Goal: Task Accomplishment & Management: Complete application form

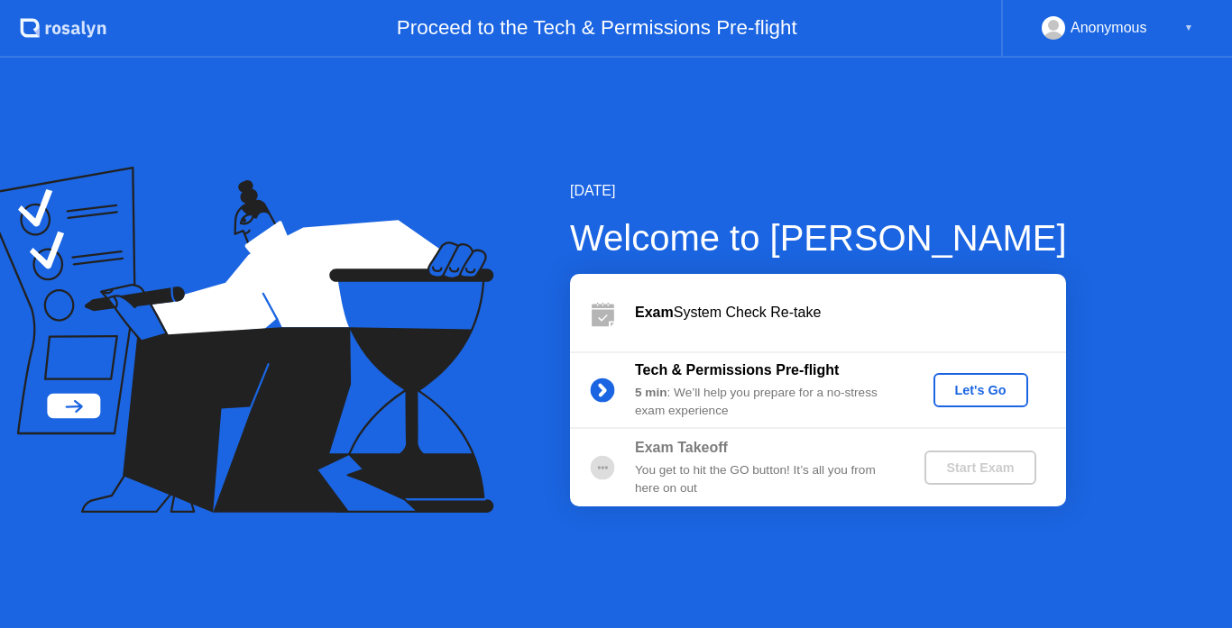
click at [979, 393] on div "Let's Go" at bounding box center [980, 390] width 80 height 14
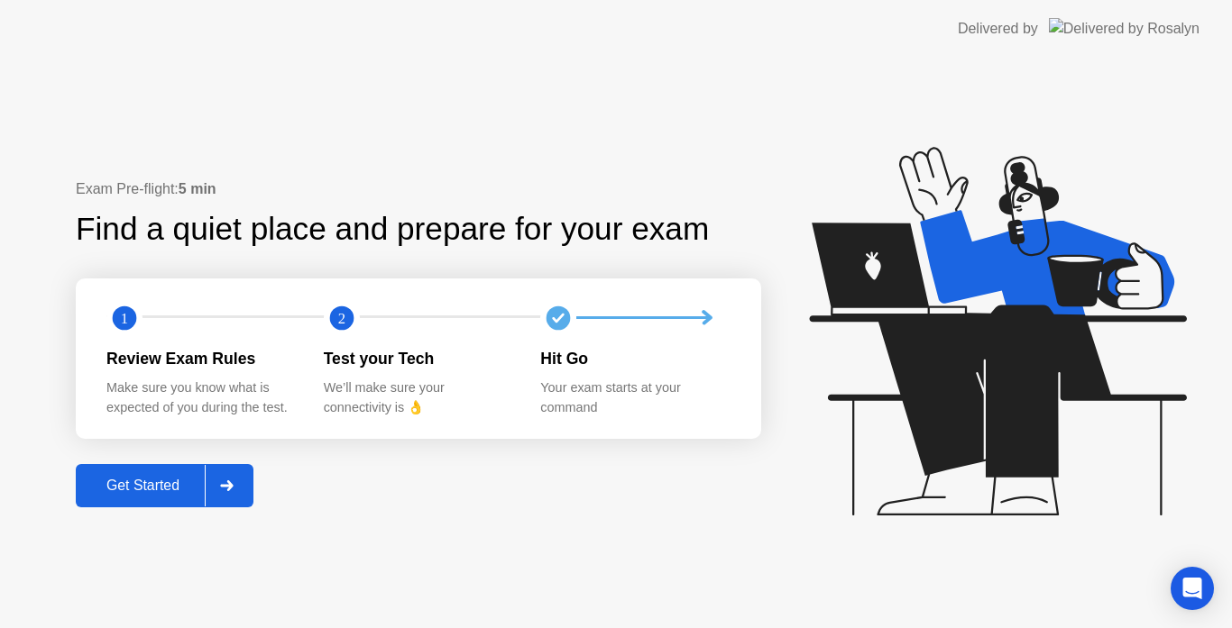
click at [141, 482] on div "Get Started" at bounding box center [143, 486] width 124 height 16
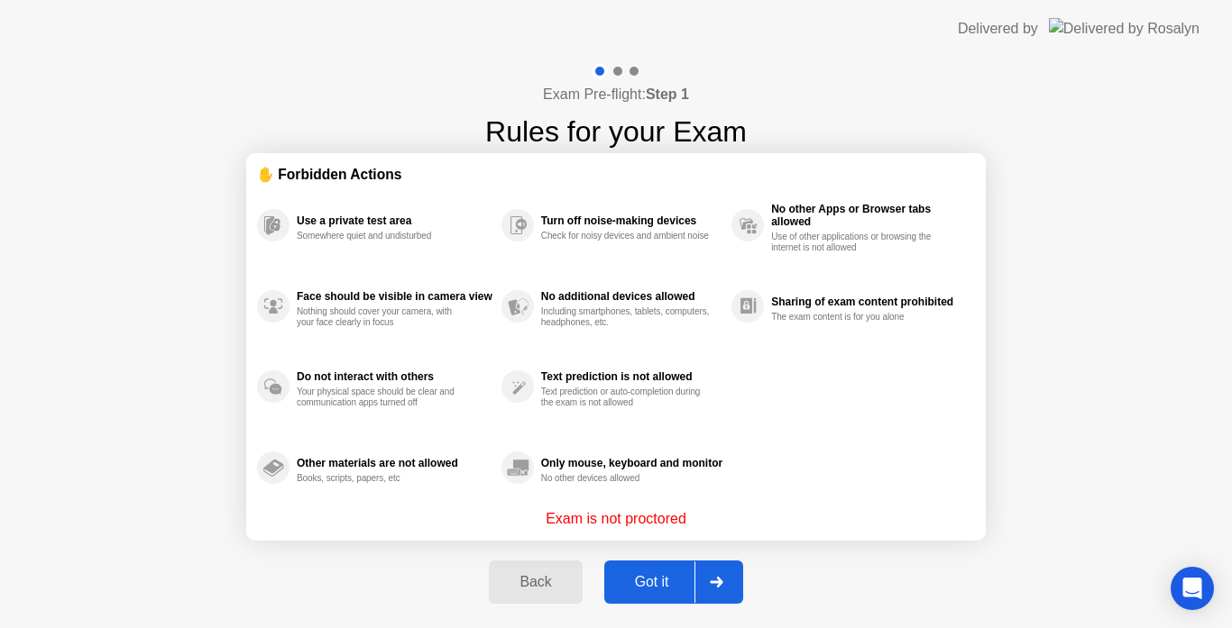
click at [646, 590] on div "Got it" at bounding box center [652, 582] width 85 height 16
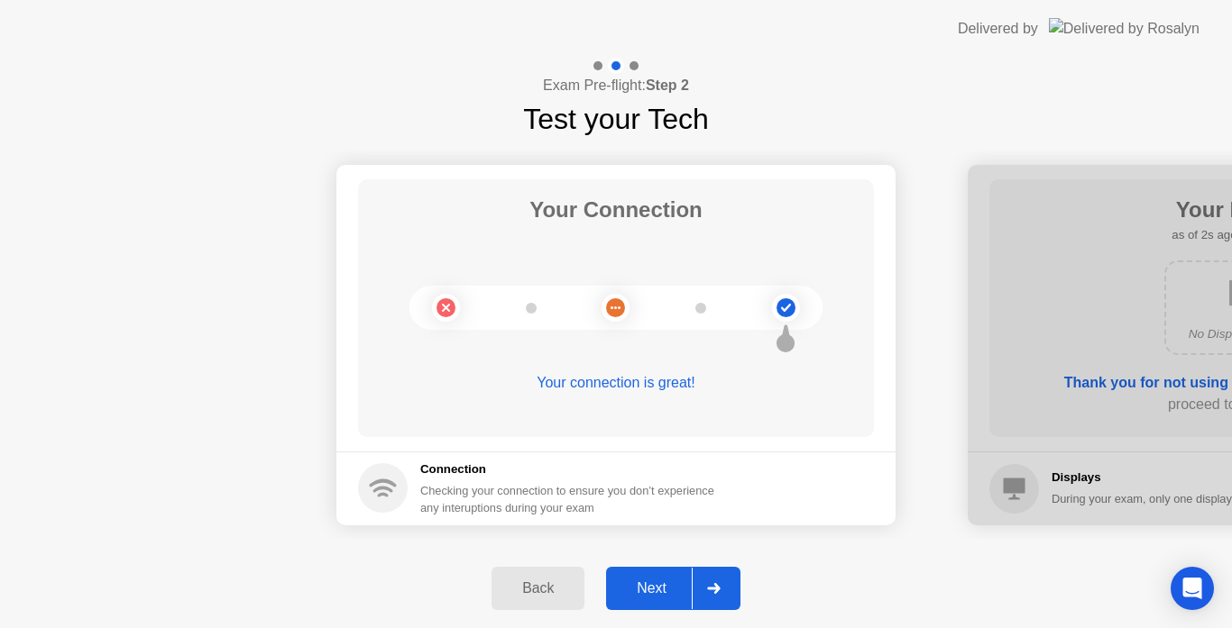
click at [646, 590] on div "Next" at bounding box center [651, 589] width 80 height 16
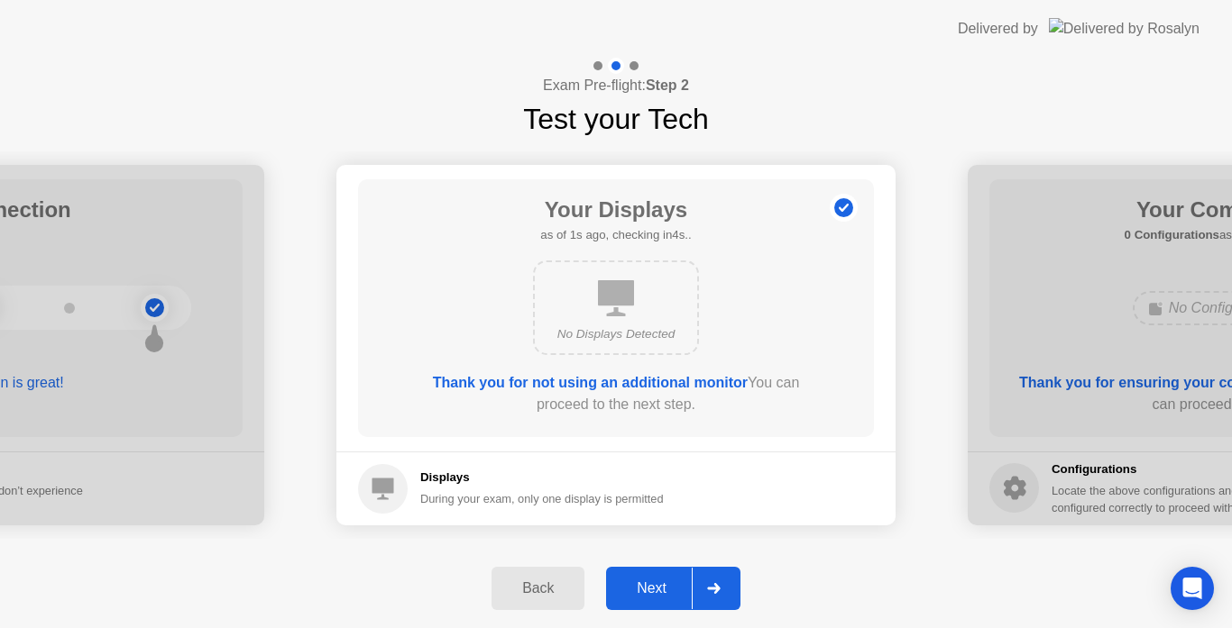
click at [646, 590] on div "Next" at bounding box center [651, 589] width 80 height 16
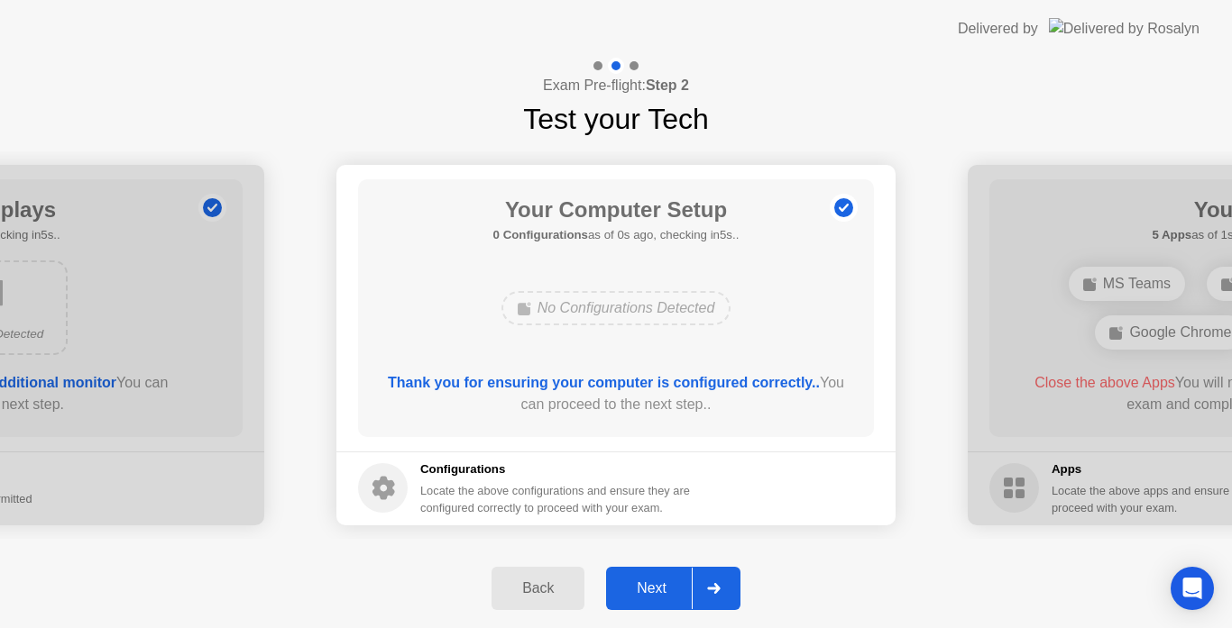
click at [646, 590] on div "Next" at bounding box center [651, 589] width 80 height 16
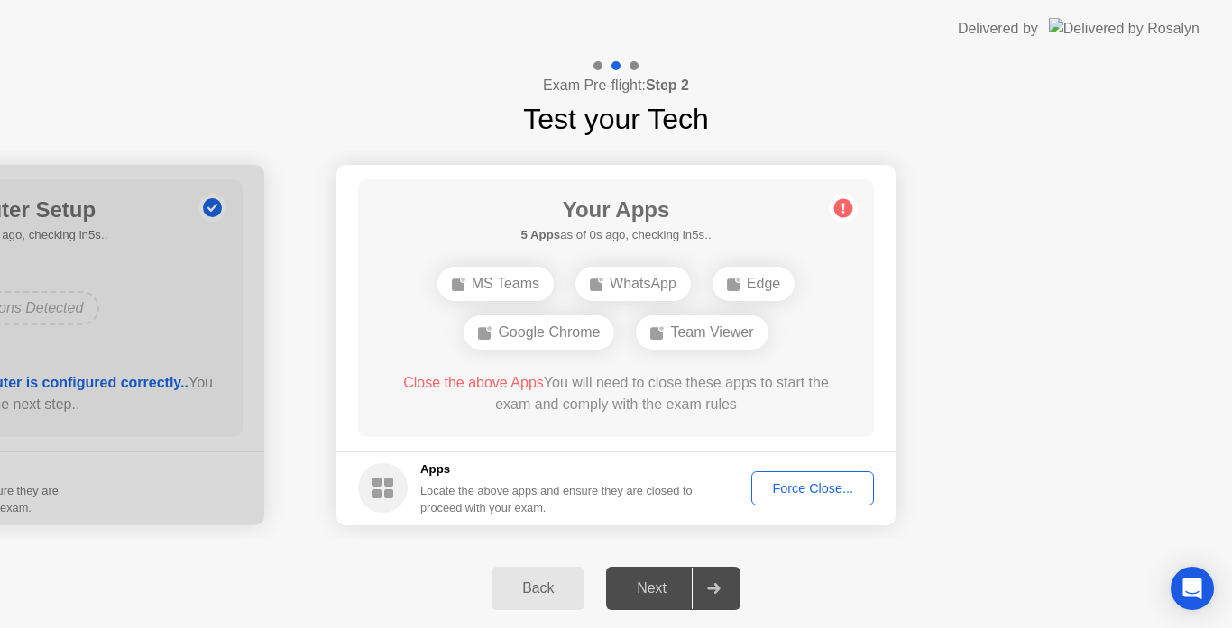
click at [809, 486] on div "Force Close..." at bounding box center [812, 488] width 110 height 14
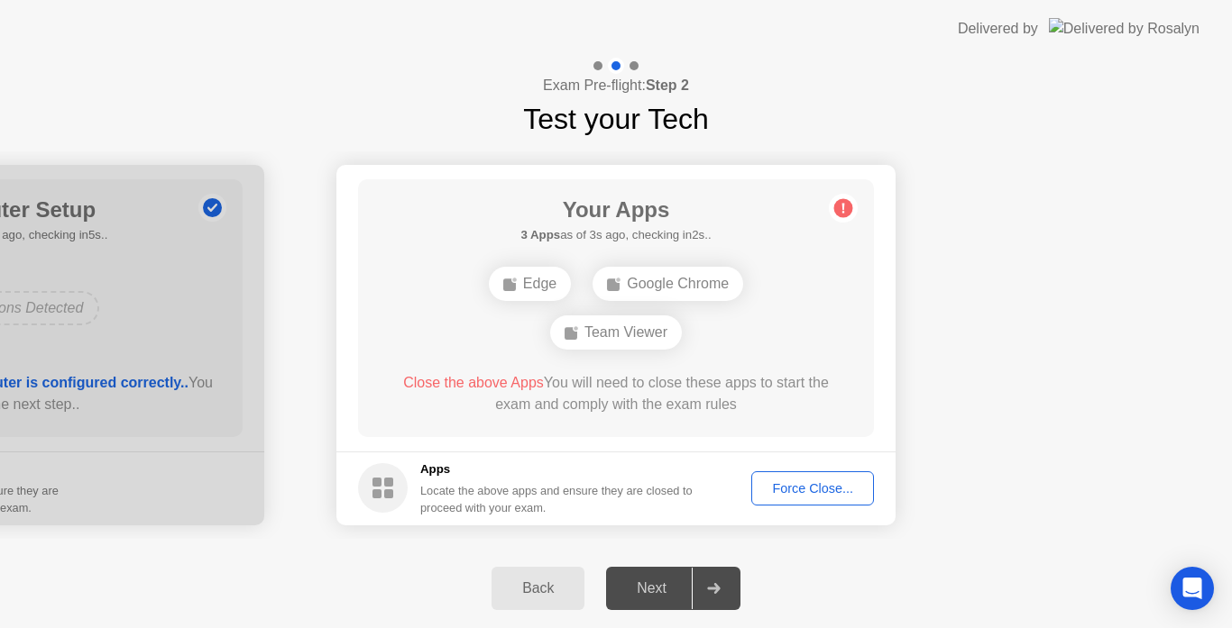
click at [807, 486] on div "Force Close..." at bounding box center [812, 488] width 110 height 14
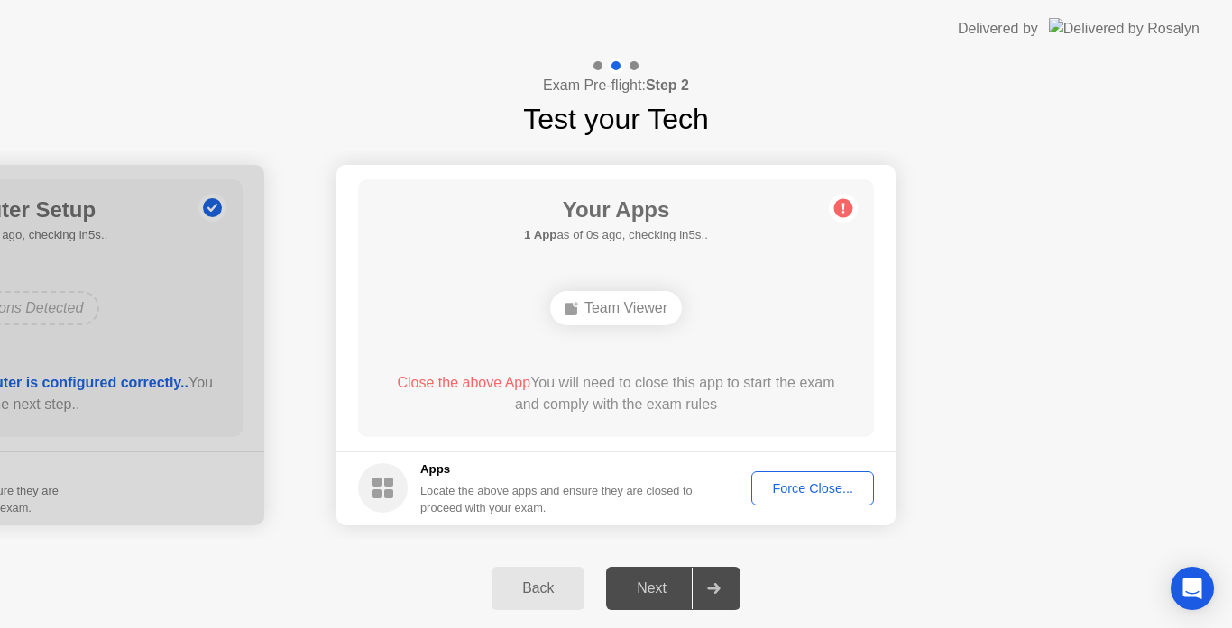
click at [792, 490] on div "Force Close..." at bounding box center [812, 488] width 110 height 14
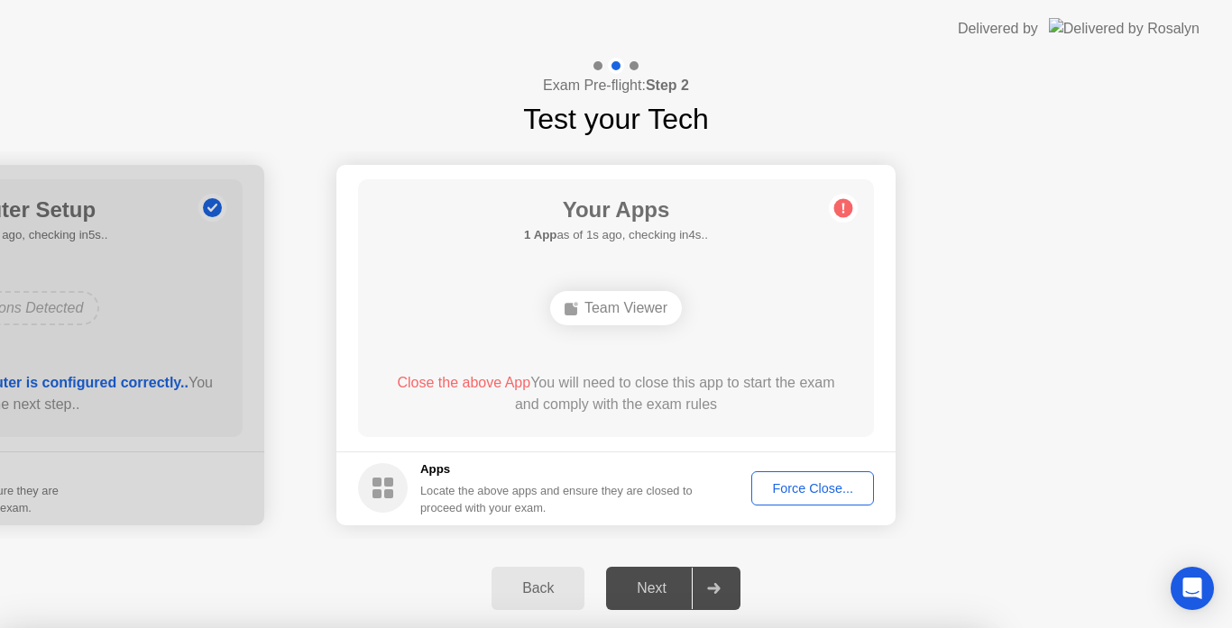
drag, startPoint x: 678, startPoint y: 395, endPoint x: 538, endPoint y: 404, distance: 140.0
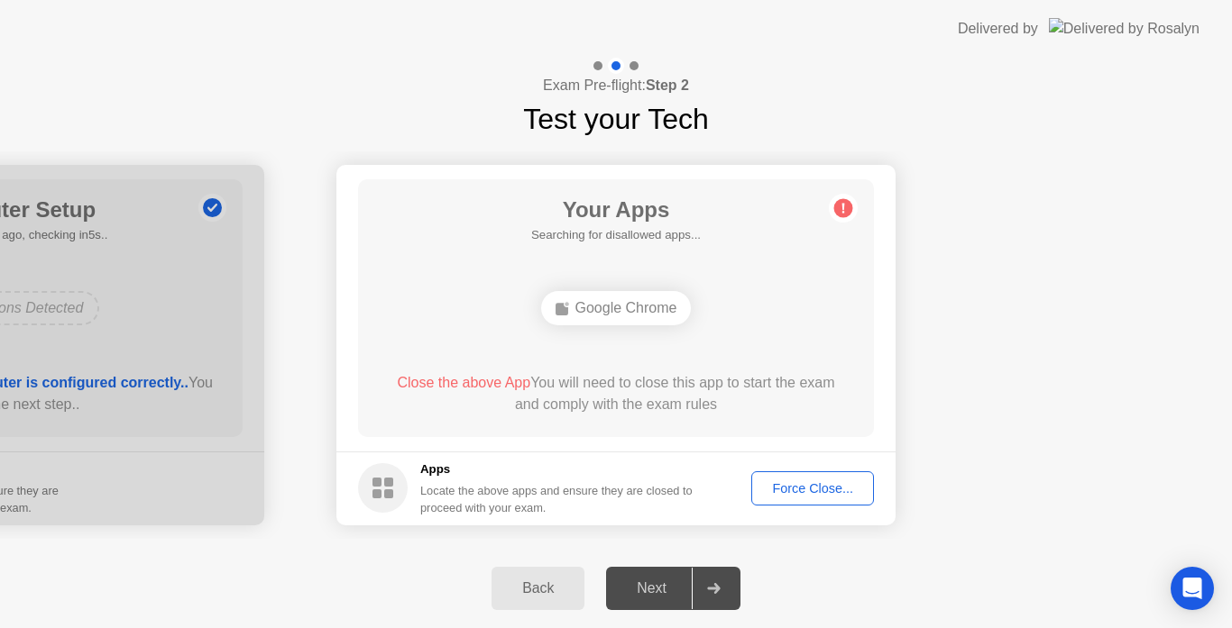
click at [780, 484] on div "Force Close..." at bounding box center [812, 488] width 110 height 14
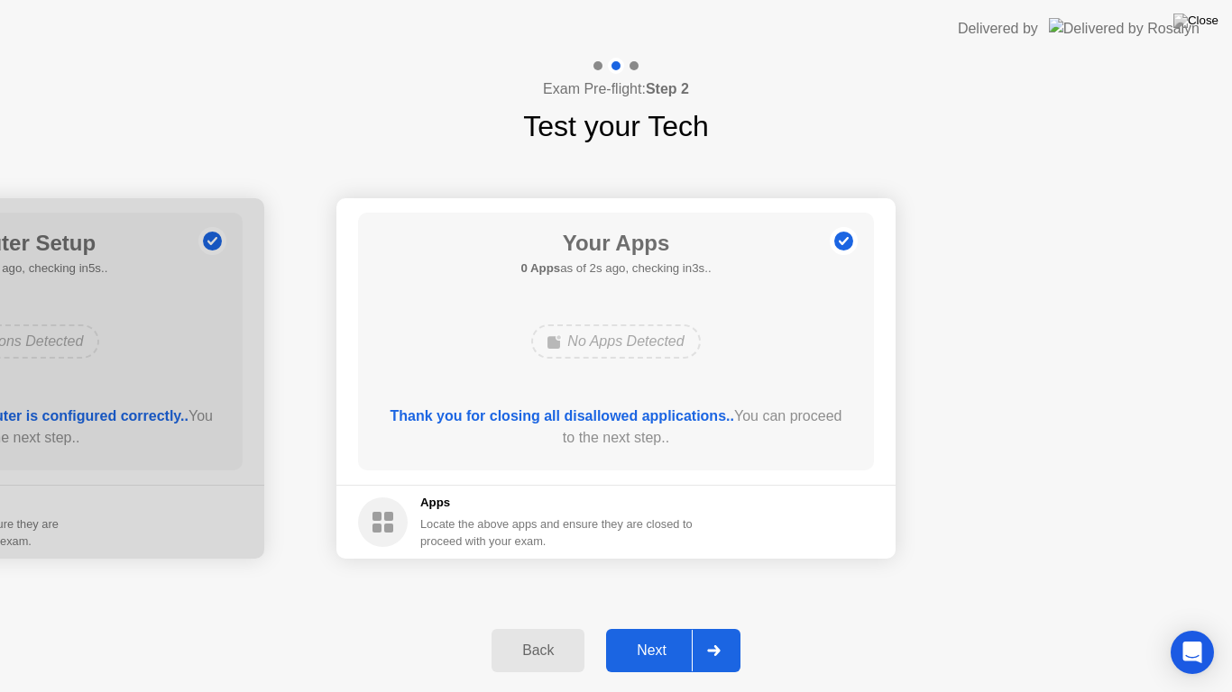
click at [726, 628] on div at bounding box center [713, 650] width 43 height 41
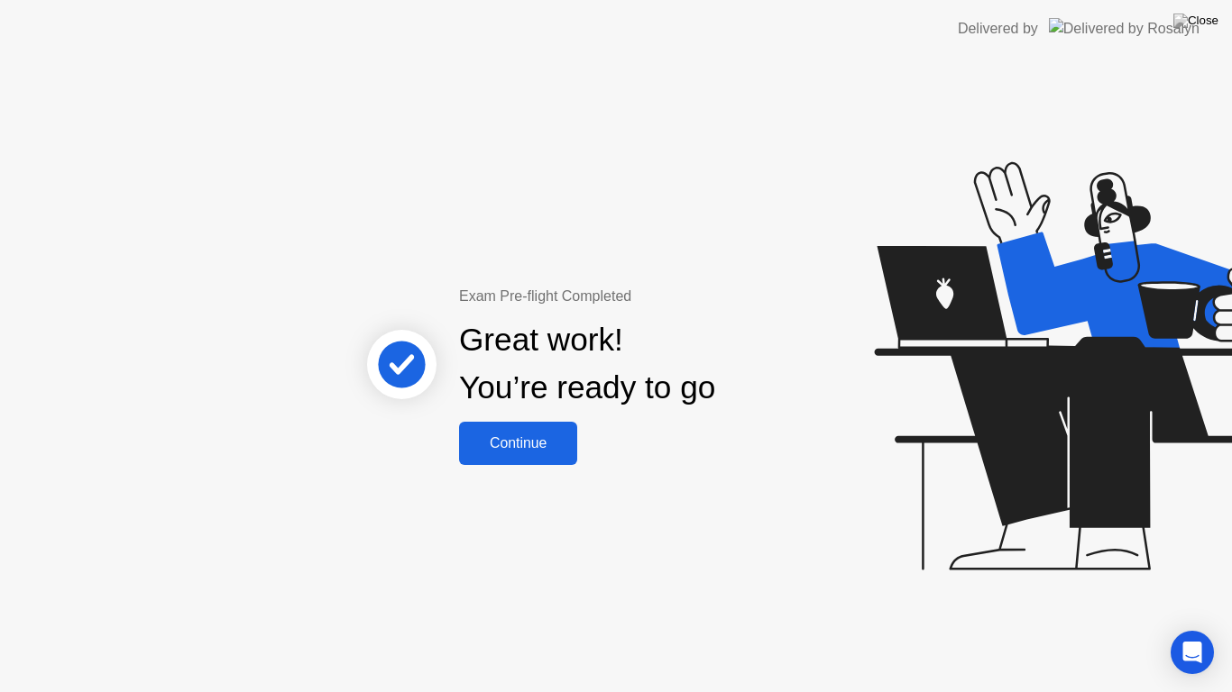
click at [555, 451] on div "Continue" at bounding box center [517, 443] width 107 height 16
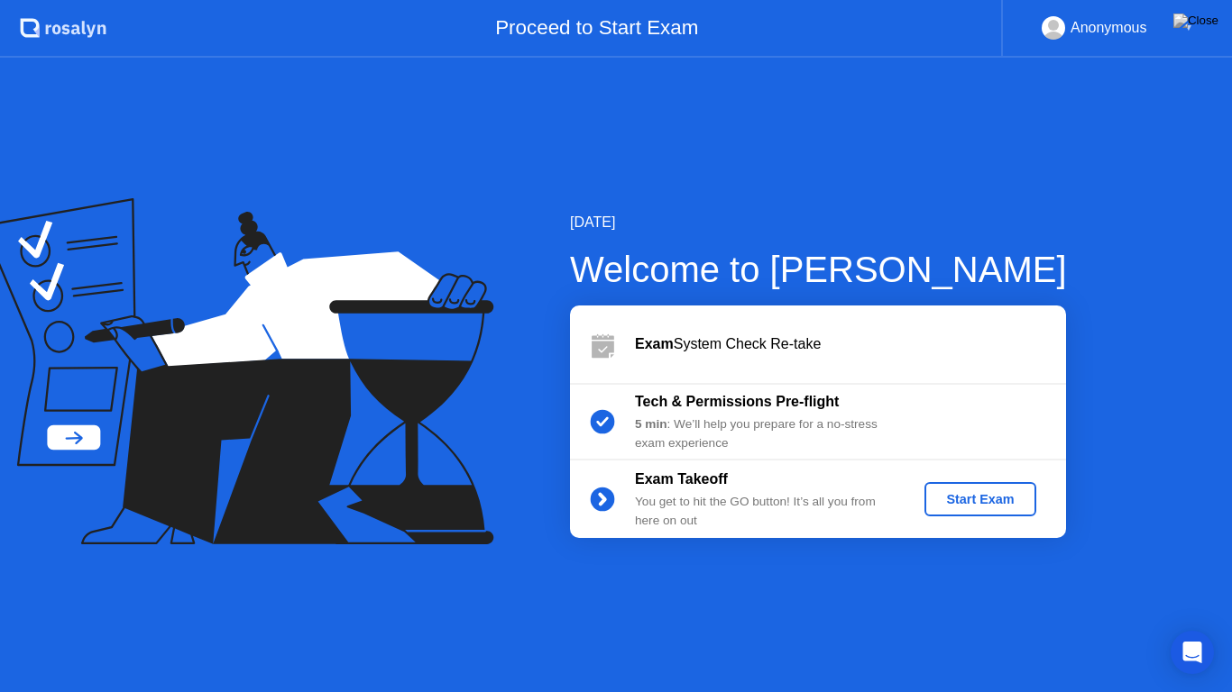
click at [964, 500] on div "Start Exam" at bounding box center [979, 499] width 96 height 14
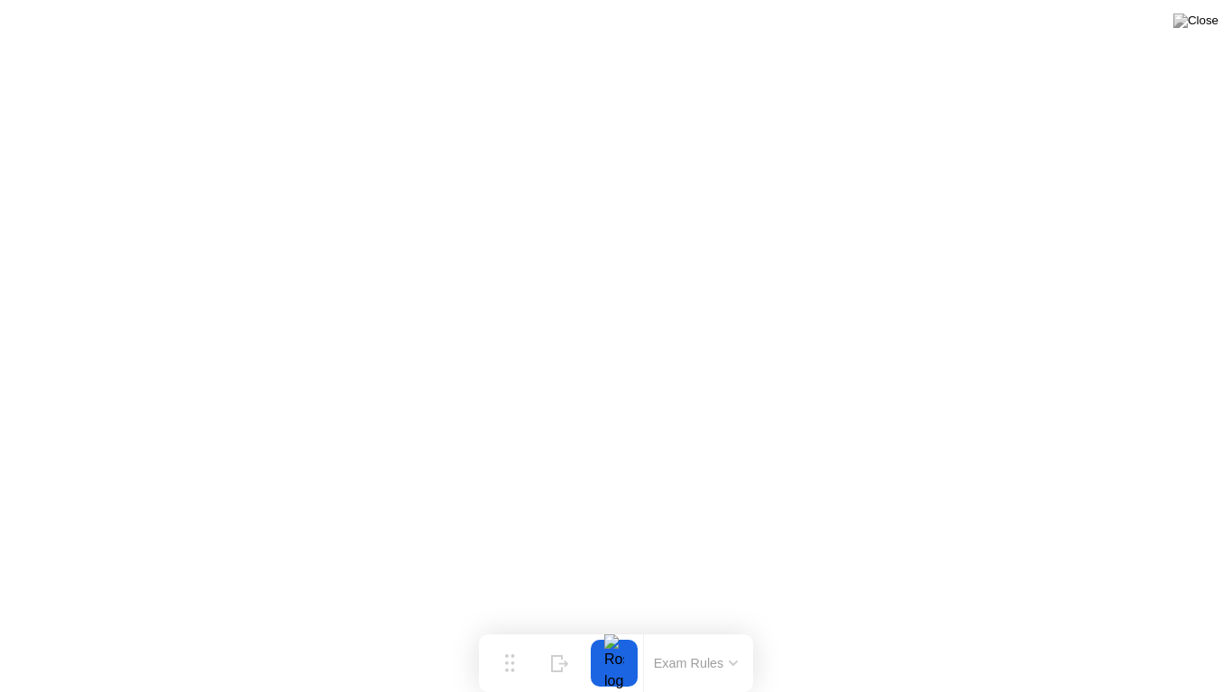
click at [676, 628] on button "Exam Rules" at bounding box center [696, 663] width 96 height 16
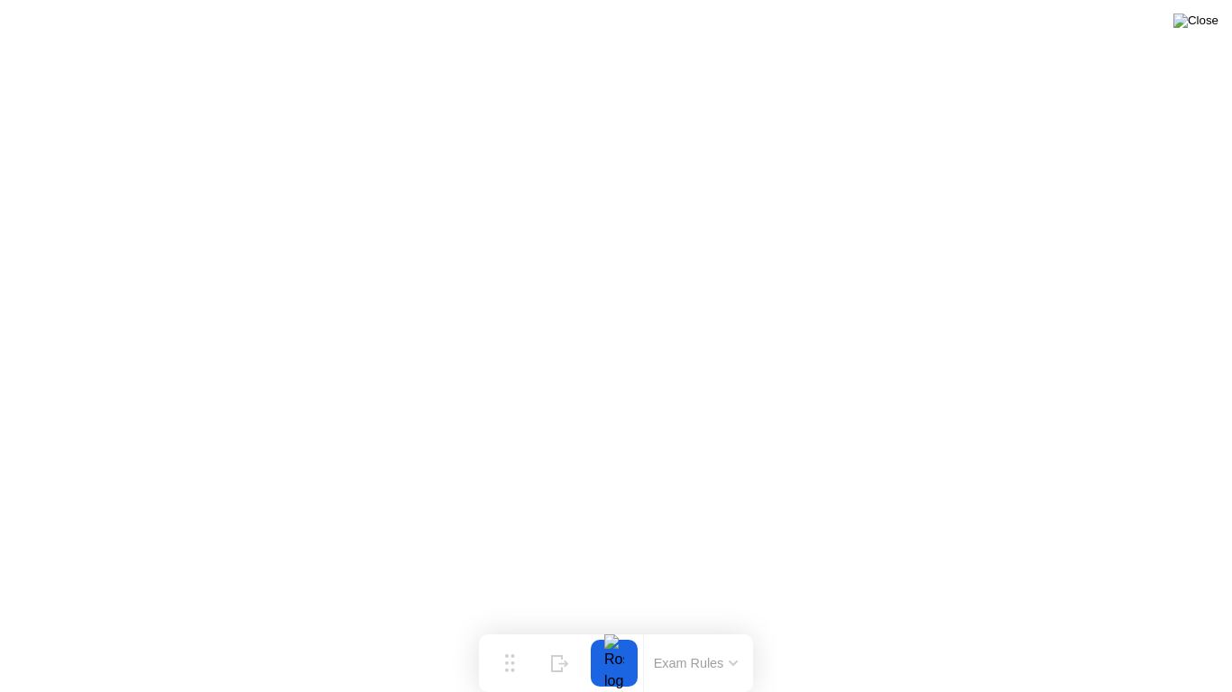
click at [1210, 25] on img at bounding box center [1195, 21] width 45 height 14
click at [1216, 28] on img at bounding box center [1195, 21] width 45 height 14
